Goal: Answer question/provide support

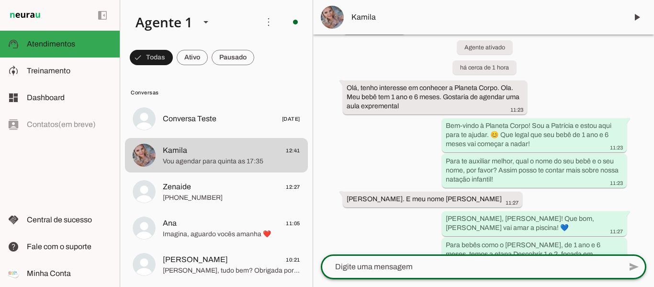
scroll to position [48, 0]
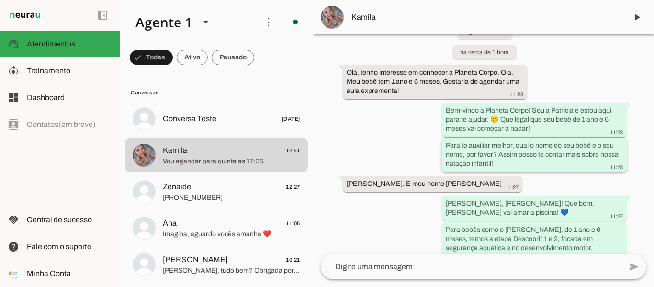
drag, startPoint x: 443, startPoint y: 143, endPoint x: 494, endPoint y: 164, distance: 55.2
click at [494, 163] on whatsapp-message-bubble "Para te auxiliar melhor, qual o nome do seu bebê e o seu nome, por favor? Assim…" at bounding box center [534, 155] width 185 height 34
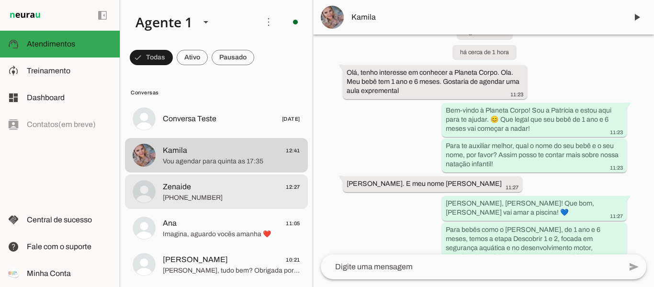
click at [196, 195] on span "[PHONE_NUMBER]" at bounding box center [231, 198] width 137 height 10
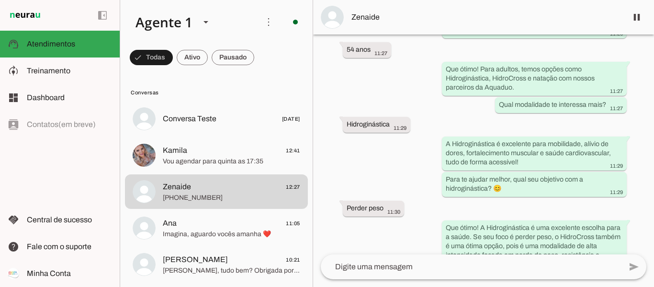
scroll to position [61, 0]
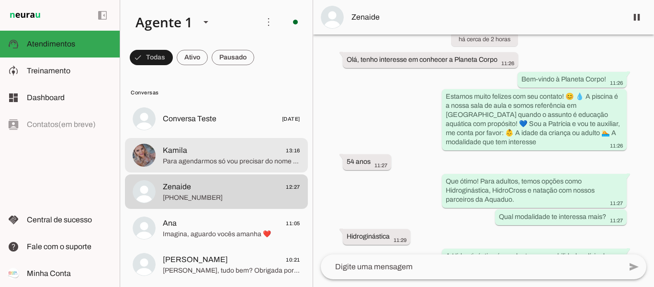
click at [226, 156] on span "Kamila 13:16" at bounding box center [231, 151] width 137 height 12
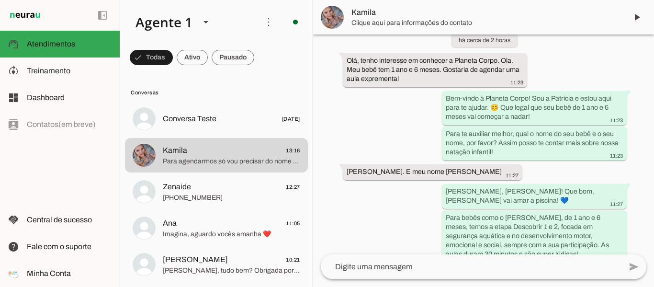
scroll to position [108, 0]
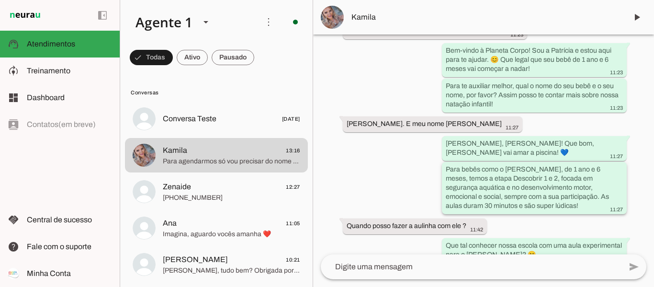
drag, startPoint x: 443, startPoint y: 168, endPoint x: 550, endPoint y: 210, distance: 114.6
click at [550, 210] on whatsapp-message-bubble "Para bebês como o [PERSON_NAME], de 1 ano e 6 meses, temos a etapa Descobrir 1 …" at bounding box center [534, 188] width 185 height 52
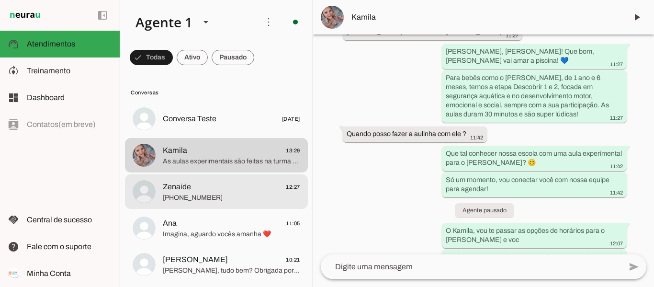
click at [231, 186] on span "Zenaide 12:27" at bounding box center [231, 187] width 137 height 12
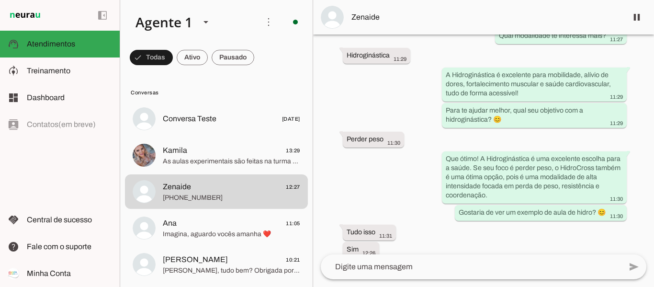
scroll to position [252, 0]
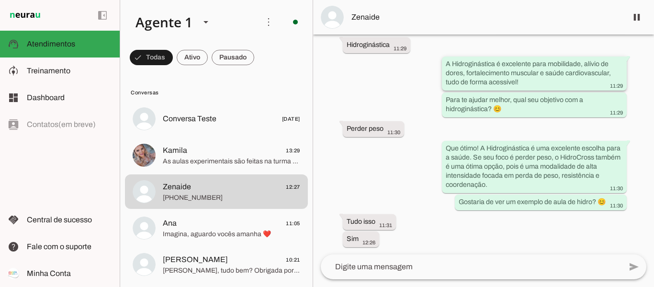
drag, startPoint x: 654, startPoint y: 0, endPoint x: 621, endPoint y: 75, distance: 81.7
click at [621, 75] on whatsapp-message-bubble "A Hidroginástica é excelente para mobilidade, alívio de dores, fortalecimento m…" at bounding box center [534, 74] width 185 height 34
click at [635, 24] on span at bounding box center [636, 17] width 23 height 23
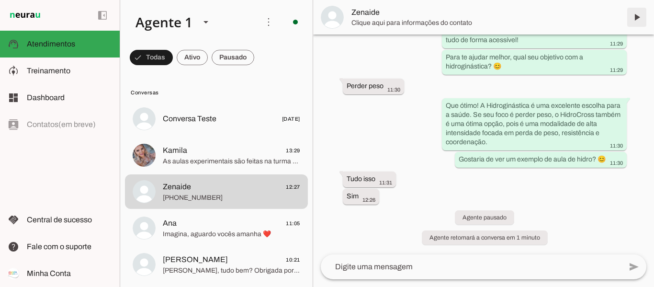
click at [637, 16] on span at bounding box center [636, 17] width 23 height 23
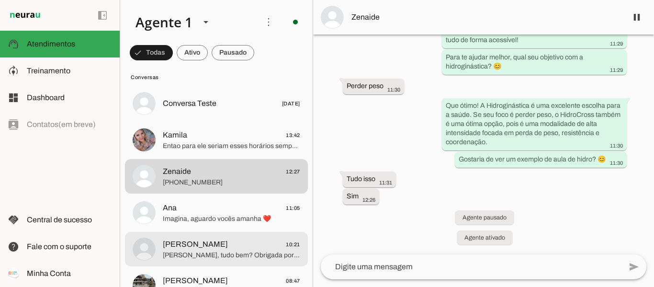
scroll to position [0, 0]
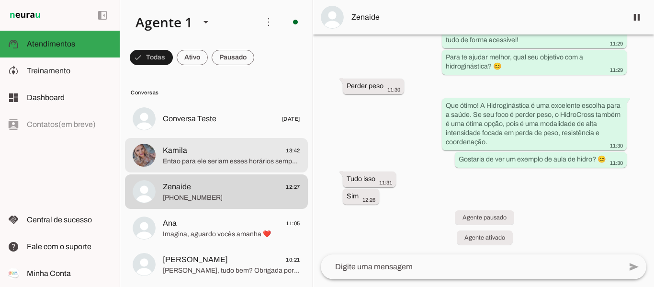
click at [219, 163] on span "Entao para ele seriam esses horários sempre ?" at bounding box center [231, 162] width 137 height 10
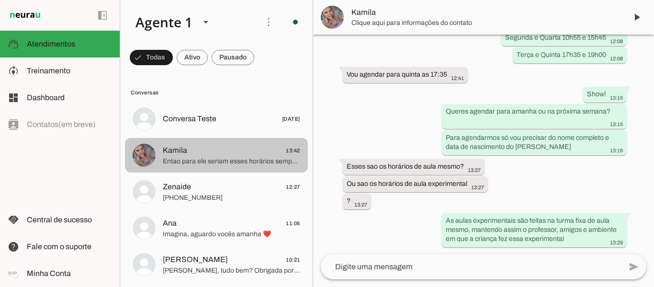
scroll to position [507, 0]
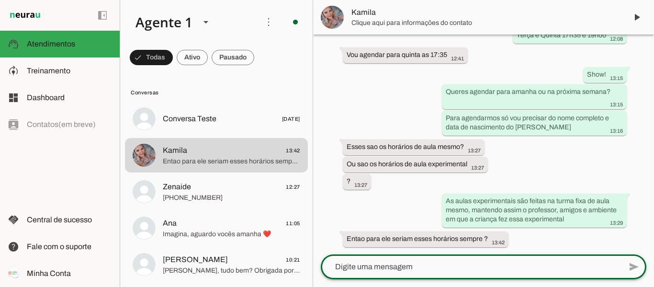
click at [444, 265] on textarea at bounding box center [471, 266] width 301 height 11
type textarea "i"
type textarea "Isso mesmo"
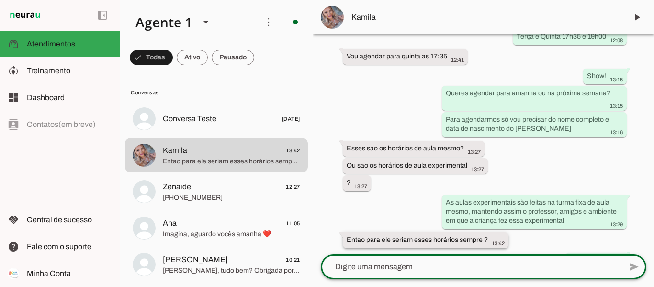
scroll to position [526, 0]
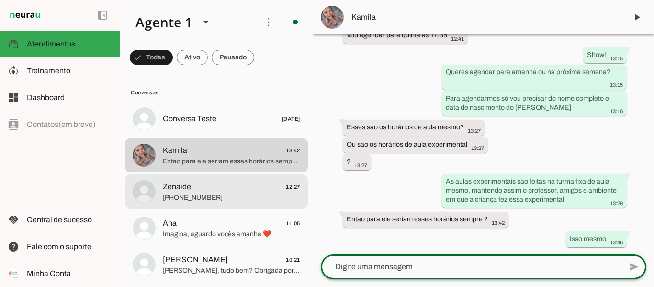
click at [227, 192] on span "Zenaide 12:27" at bounding box center [231, 187] width 137 height 12
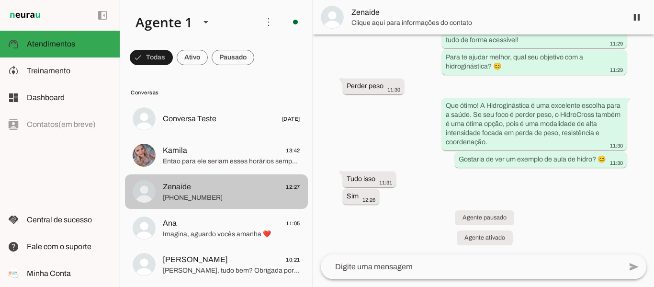
scroll to position [295, 0]
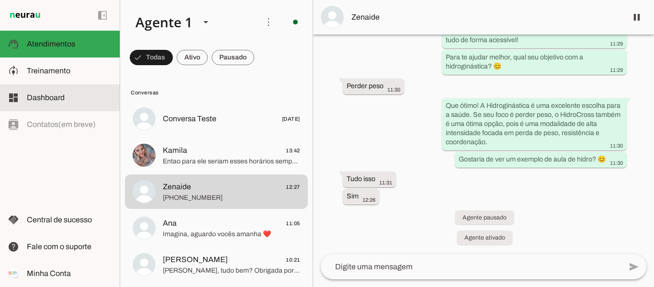
click at [49, 98] on span "Dashboard" at bounding box center [46, 97] width 38 height 8
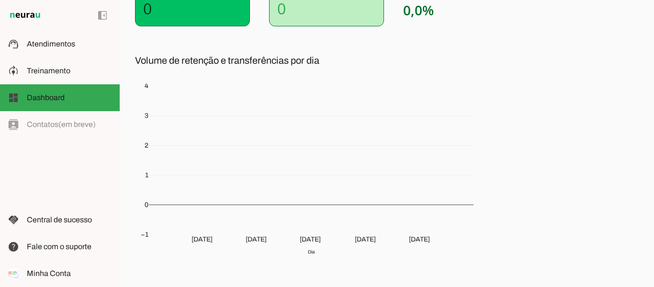
scroll to position [214, 0]
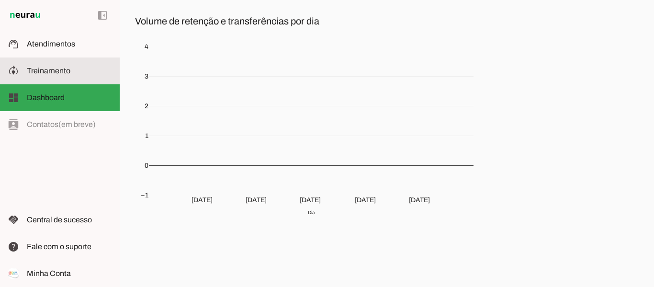
click at [65, 73] on span "Treinamento" at bounding box center [49, 71] width 44 height 8
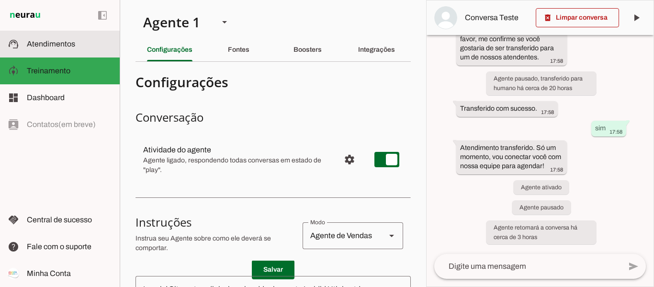
click at [0, 0] on slot "support_agent" at bounding box center [0, 0] width 0 height 0
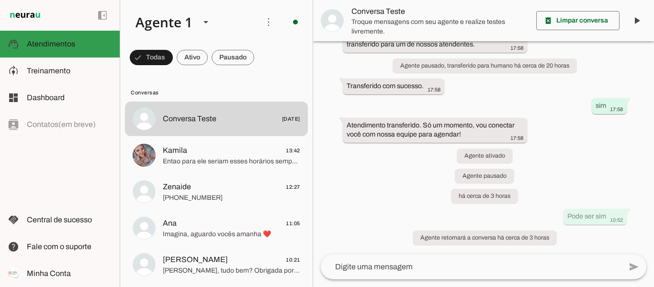
scroll to position [186, 0]
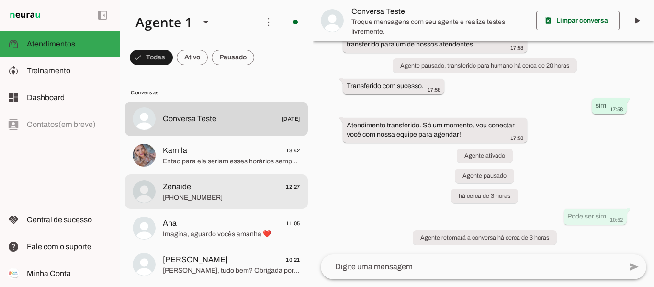
click at [183, 189] on span "Zenaide" at bounding box center [177, 186] width 28 height 11
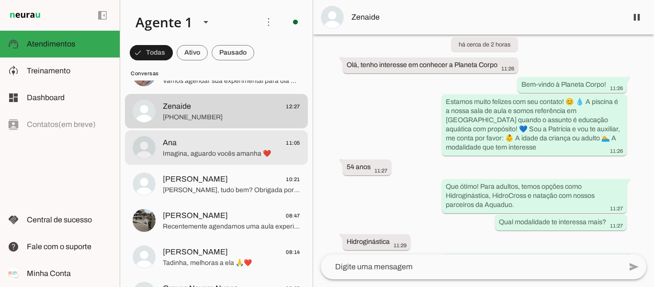
scroll to position [96, 0]
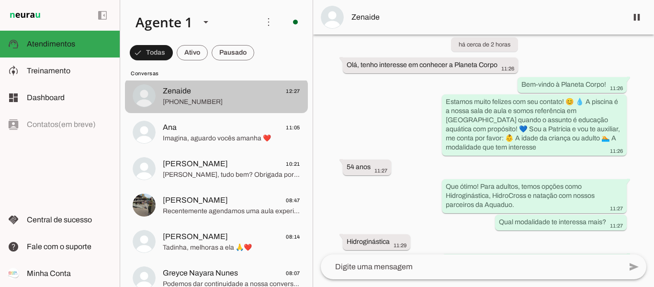
click at [226, 105] on span "[PHONE_NUMBER]" at bounding box center [231, 102] width 137 height 10
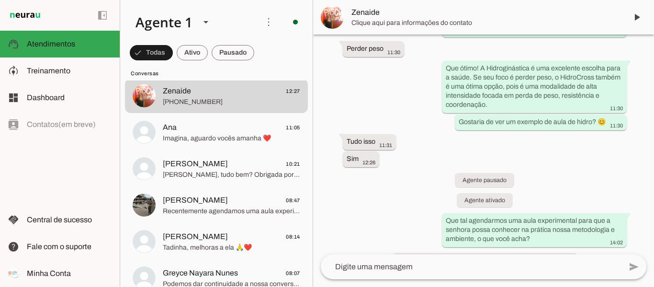
scroll to position [385, 0]
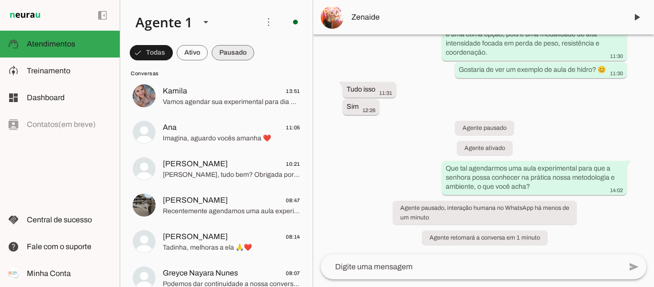
click at [227, 51] on span at bounding box center [233, 52] width 43 height 23
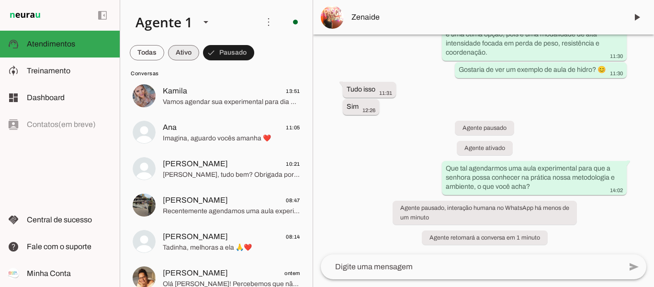
click at [177, 50] on span at bounding box center [183, 52] width 31 height 23
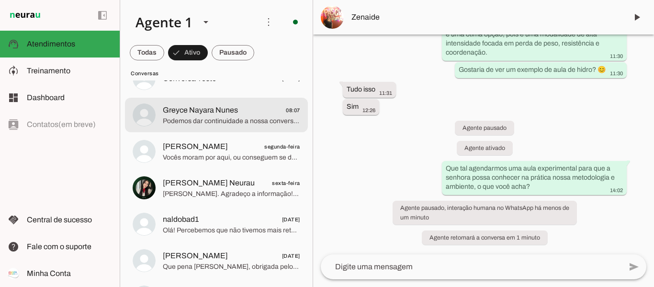
scroll to position [0, 0]
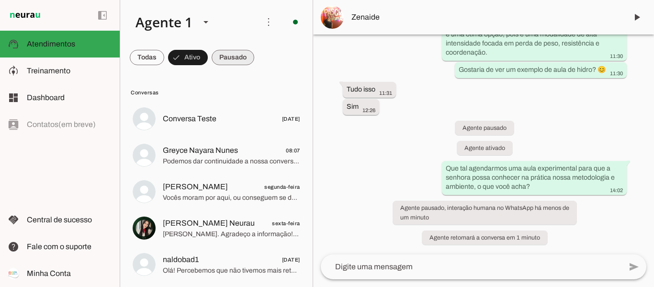
click at [226, 54] on span at bounding box center [233, 57] width 43 height 23
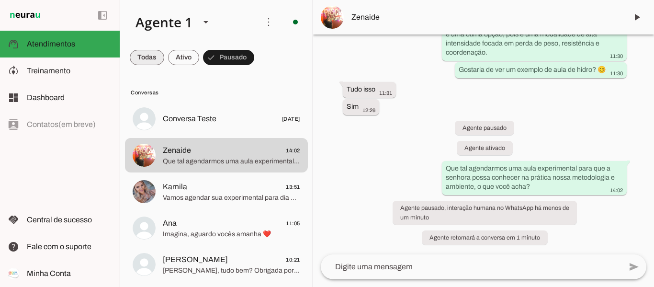
click at [139, 57] on span at bounding box center [147, 57] width 34 height 23
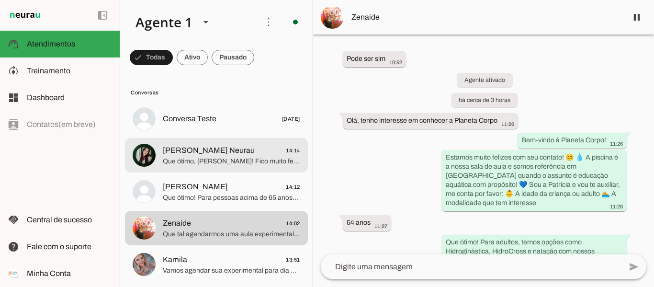
click at [256, 165] on span "Que ótimo, [PERSON_NAME]! Fico muito feliz com o interesse! 😊 Para darmos o pró…" at bounding box center [231, 162] width 137 height 10
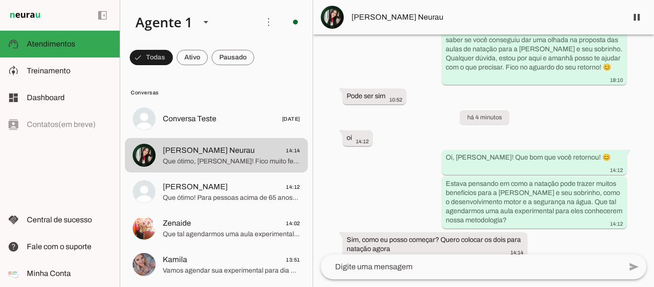
scroll to position [1546, 0]
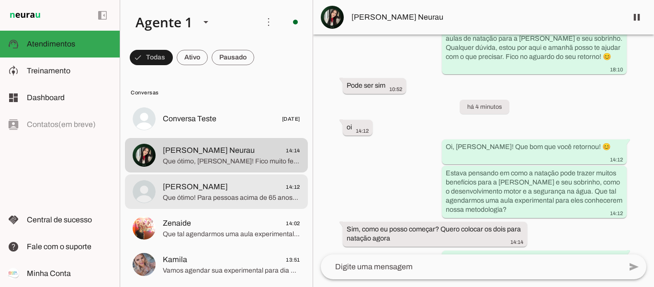
click at [190, 200] on span "Que ótimo! Para pessoas acima de 65 anos, temos valores especiais para a Hidrog…" at bounding box center [231, 198] width 137 height 10
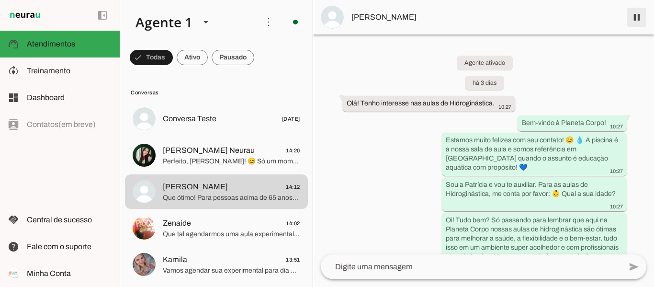
click at [633, 20] on span at bounding box center [636, 17] width 23 height 23
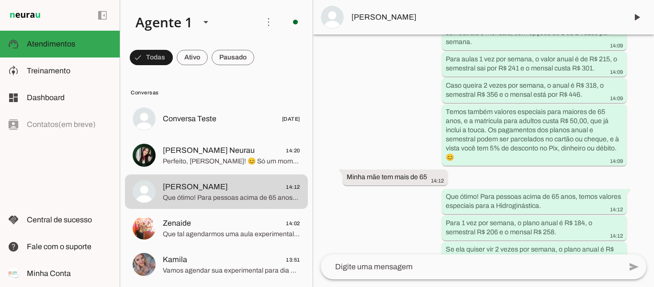
scroll to position [1520, 0]
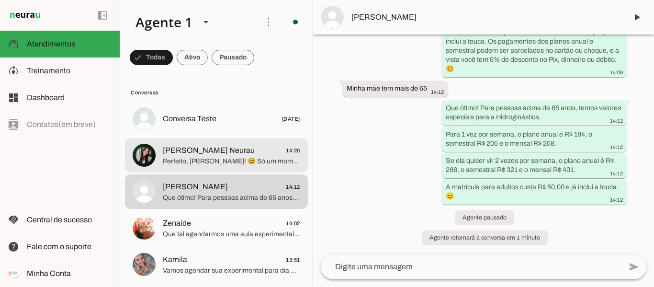
click at [205, 160] on span "Perfeito, [PERSON_NAME]! 😊 Só um momento, vou conectar você com nossa equipe pa…" at bounding box center [231, 162] width 137 height 10
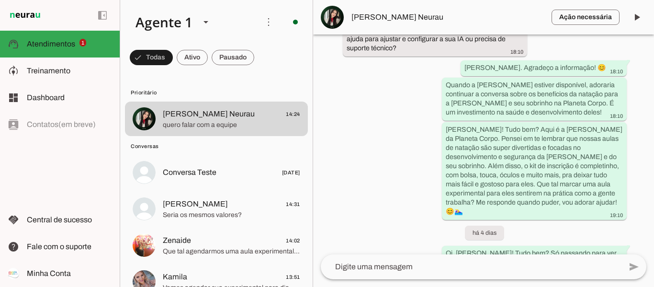
scroll to position [1244, 0]
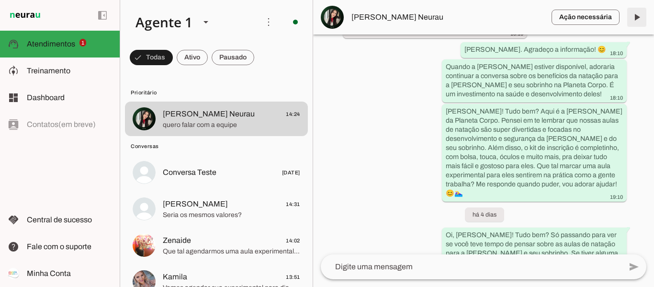
click at [634, 16] on span at bounding box center [636, 17] width 23 height 23
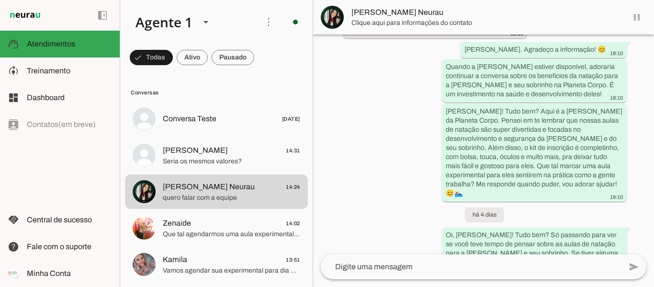
click at [636, 17] on md-item "[PERSON_NAME] Neurau" at bounding box center [483, 17] width 341 height 34
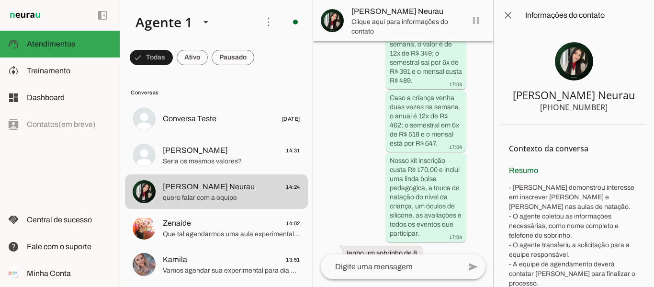
scroll to position [3092, 0]
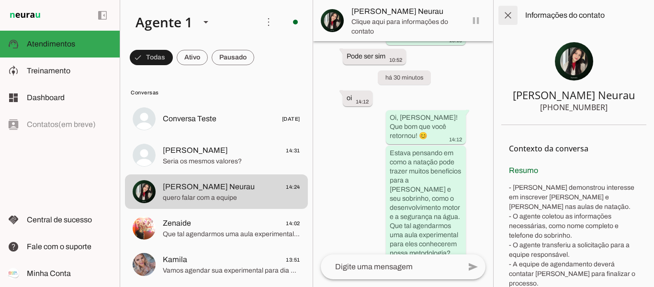
click at [510, 15] on span at bounding box center [508, 15] width 23 height 23
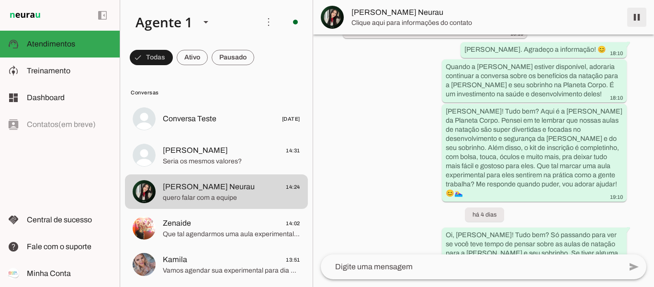
click at [639, 14] on span at bounding box center [636, 17] width 23 height 23
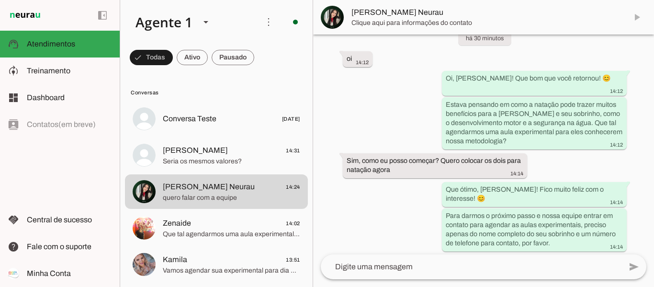
scroll to position [1754, 0]
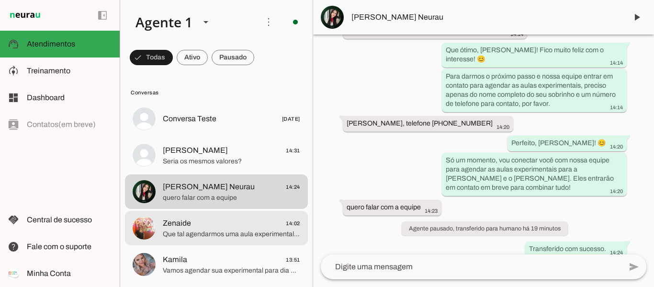
click at [227, 237] on span "Que tal agendarmos uma aula experimental para que a senhora possa conhecer na p…" at bounding box center [231, 234] width 137 height 10
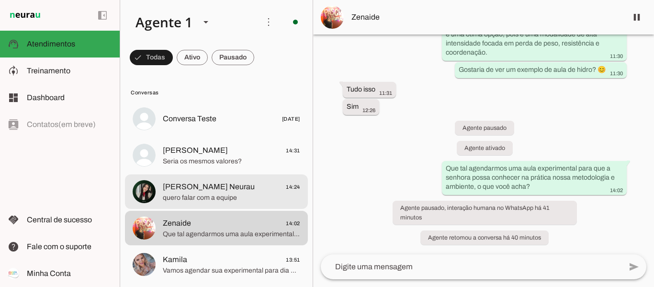
click at [187, 199] on span "quero falar com a equipe" at bounding box center [231, 198] width 137 height 10
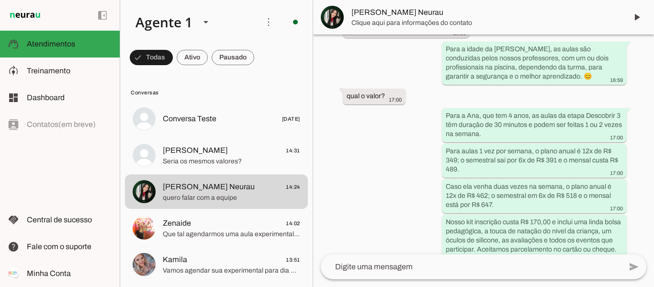
scroll to position [1754, 0]
